Goal: Task Accomplishment & Management: Use online tool/utility

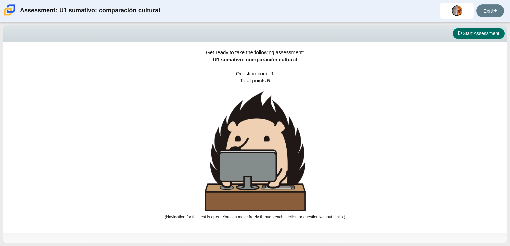
click at [475, 35] on button "Start Assessment" at bounding box center [479, 33] width 52 height 11
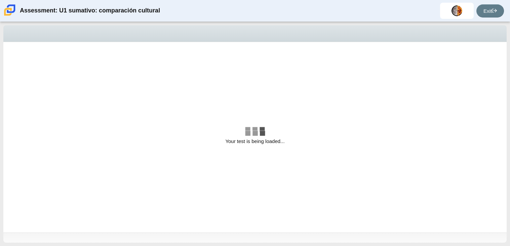
select select "3552ec0a-f7bd-4ed7-8124-bb9143c6cc53"
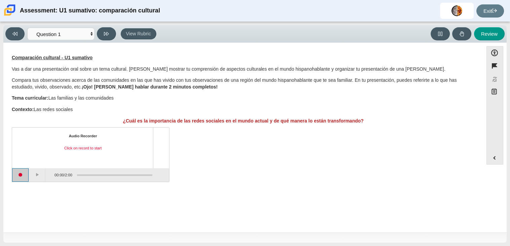
click at [20, 177] on button "Start recording" at bounding box center [20, 174] width 17 height 13
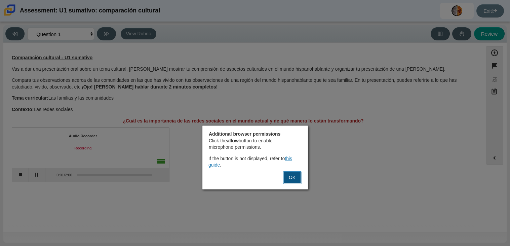
click at [293, 180] on button "OK" at bounding box center [292, 177] width 18 height 13
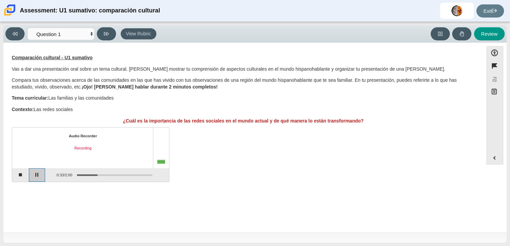
click at [36, 175] on button "Pause" at bounding box center [37, 174] width 17 height 13
click at [23, 181] on button "Stop recording" at bounding box center [20, 174] width 17 height 13
click at [174, 31] on div "Review" at bounding box center [332, 33] width 346 height 13
drag, startPoint x: 152, startPoint y: 32, endPoint x: 414, endPoint y: -41, distance: 272.0
click at [414, 0] on html "Assessment: U1 sumativo: comparación cultural [PERSON_NAME] Student Exit" at bounding box center [255, 123] width 510 height 246
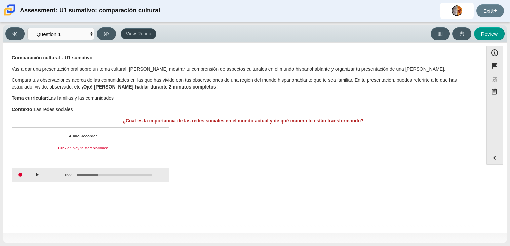
click at [135, 39] on button "View Rubric" at bounding box center [139, 33] width 36 height 11
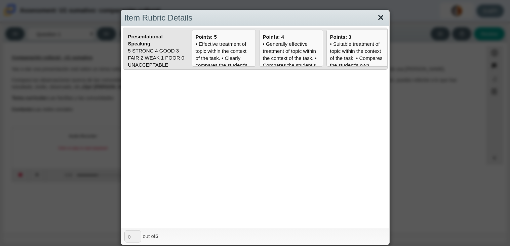
click at [381, 18] on link "Close" at bounding box center [381, 17] width 10 height 11
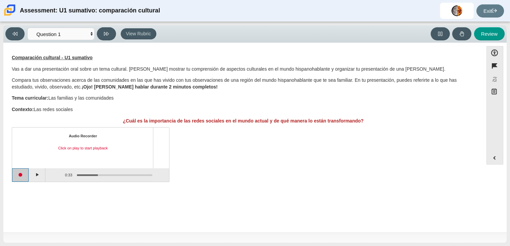
click at [22, 177] on button "Start recording" at bounding box center [20, 174] width 17 height 13
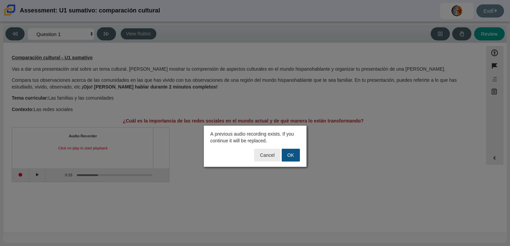
click at [292, 152] on button "OK" at bounding box center [291, 155] width 18 height 13
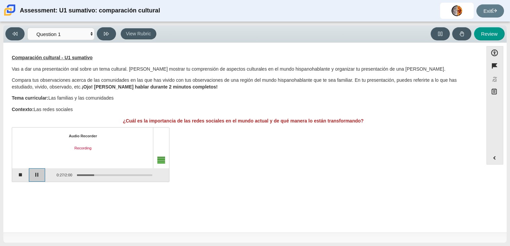
click at [38, 177] on button "Pause" at bounding box center [37, 174] width 17 height 13
click at [22, 178] on button "Stop recording" at bounding box center [20, 174] width 17 height 13
click at [26, 177] on button "Start recording" at bounding box center [20, 174] width 17 height 13
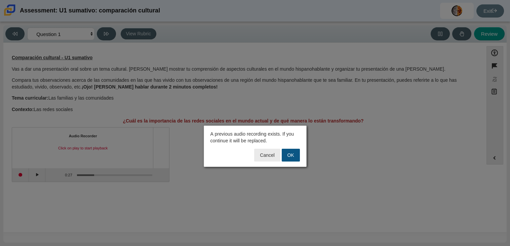
click at [289, 157] on button "OK" at bounding box center [291, 155] width 18 height 13
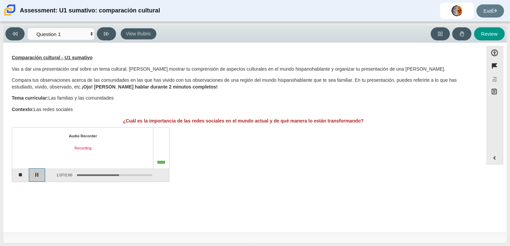
click at [37, 174] on button "Pause" at bounding box center [37, 174] width 17 height 13
click at [22, 175] on button "Stop recording" at bounding box center [20, 174] width 17 height 13
click at [21, 176] on button "Start recording" at bounding box center [20, 174] width 17 height 13
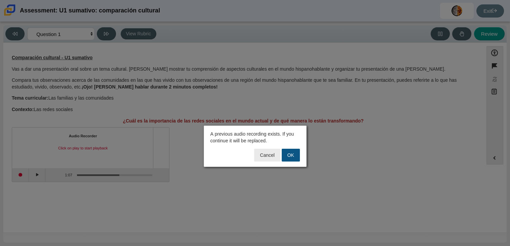
click at [290, 153] on button "OK" at bounding box center [291, 155] width 18 height 13
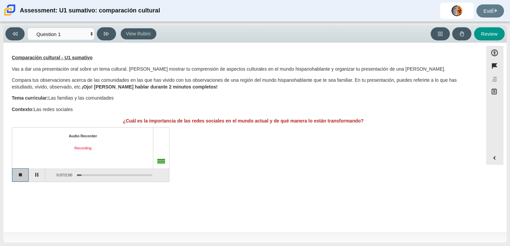
click at [22, 176] on button "Stop recording" at bounding box center [20, 174] width 17 height 13
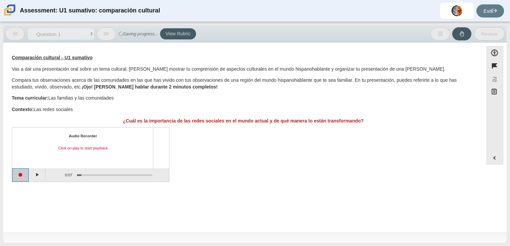
click at [23, 177] on button "Start recording" at bounding box center [20, 174] width 17 height 13
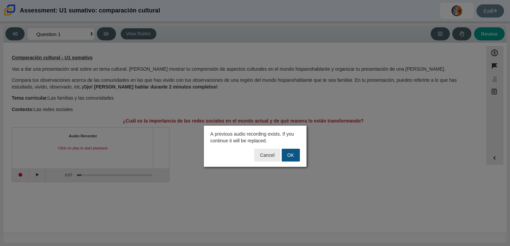
click at [293, 155] on button "OK" at bounding box center [291, 155] width 18 height 13
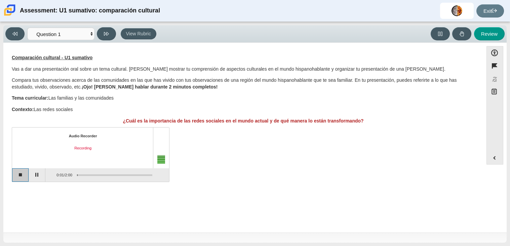
click at [24, 176] on button "Stop recording" at bounding box center [20, 174] width 17 height 13
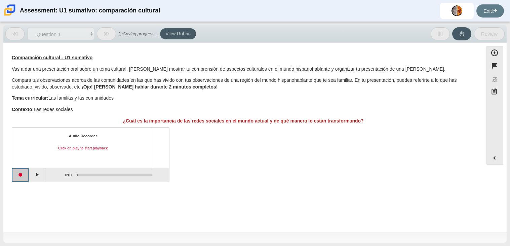
click at [24, 176] on button "Start recording" at bounding box center [20, 174] width 17 height 13
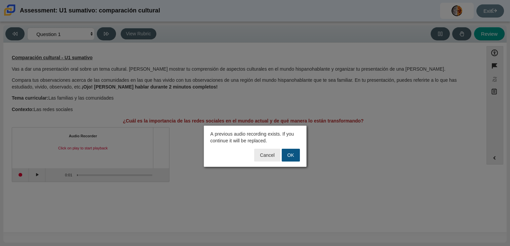
click at [291, 159] on button "OK" at bounding box center [291, 155] width 18 height 13
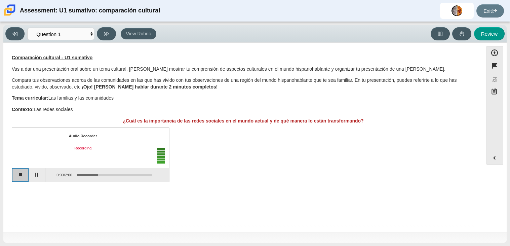
click at [18, 172] on button "Stop recording" at bounding box center [20, 174] width 17 height 13
